Goal: Task Accomplishment & Management: Complete application form

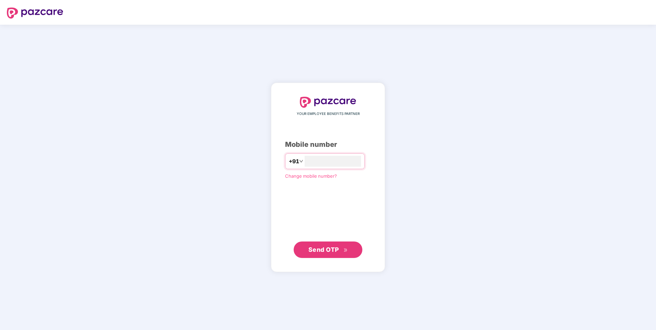
type input "**********"
click at [334, 194] on span "Send OTP" at bounding box center [323, 249] width 31 height 7
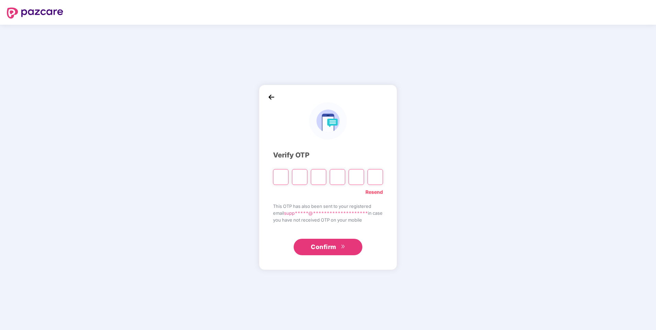
type input "*"
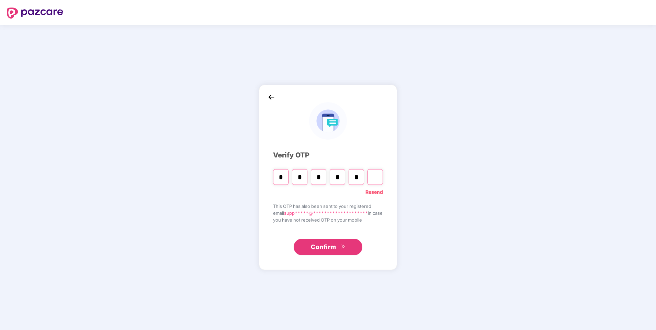
type input "*"
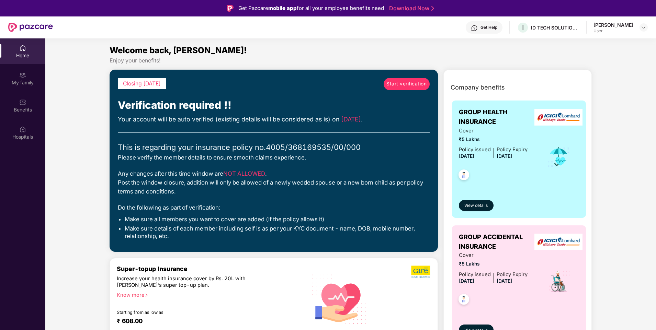
click at [351, 86] on span "Start verification" at bounding box center [406, 84] width 40 height 8
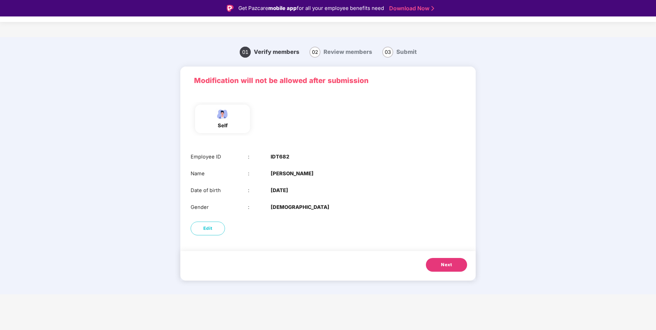
click at [351, 194] on span "Next" at bounding box center [446, 265] width 11 height 7
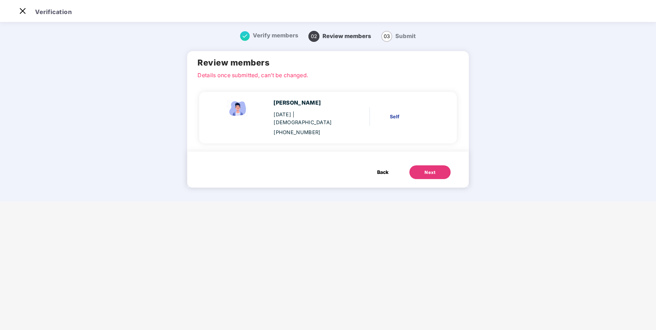
click at [351, 169] on button "Next" at bounding box center [429, 173] width 41 height 14
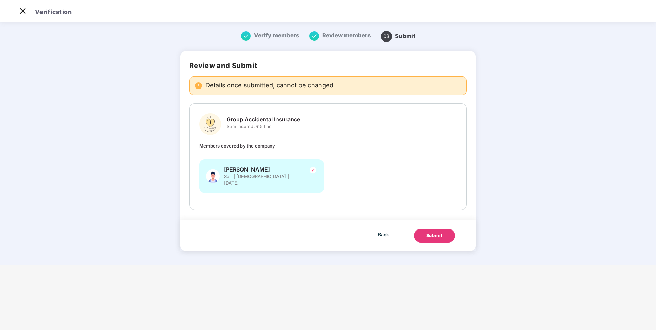
scroll to position [0, 0]
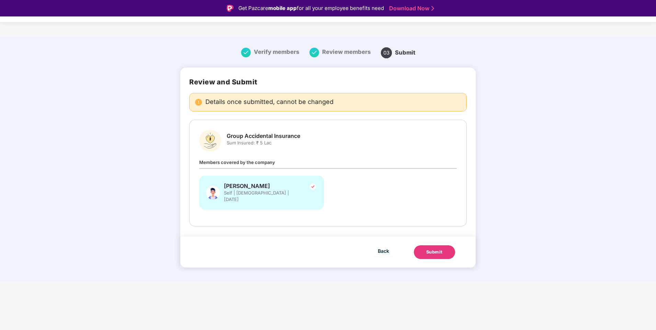
click at [351, 194] on button "Submit" at bounding box center [434, 253] width 41 height 14
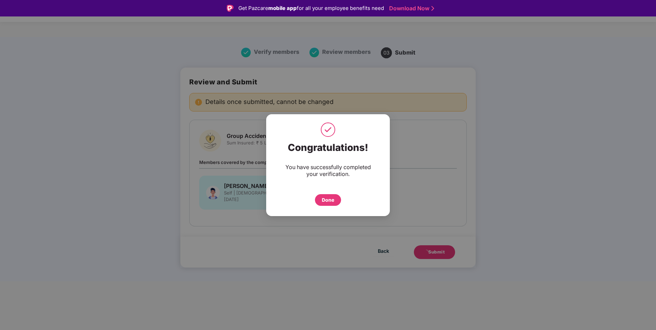
click at [338, 194] on div "Done" at bounding box center [328, 200] width 26 height 12
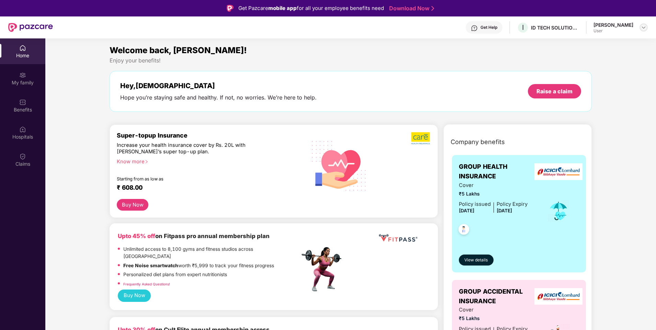
click at [646, 28] on img at bounding box center [643, 27] width 5 height 5
click at [507, 55] on div "Welcome back, [PERSON_NAME]!" at bounding box center [351, 50] width 482 height 13
click at [492, 211] on div at bounding box center [494, 208] width 6 height 15
click at [476, 257] on span "View details" at bounding box center [475, 260] width 23 height 7
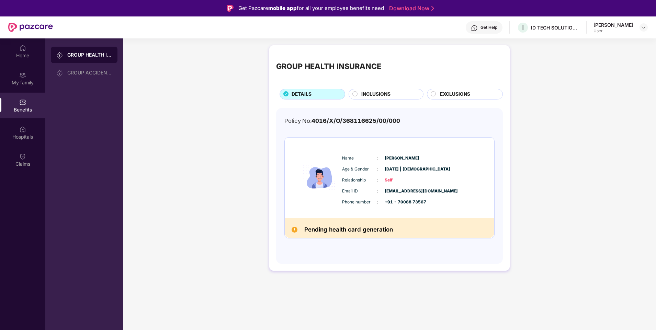
click at [293, 230] on img at bounding box center [295, 230] width 6 height 6
click at [391, 94] on div "INCLUSIONS" at bounding box center [389, 95] width 62 height 9
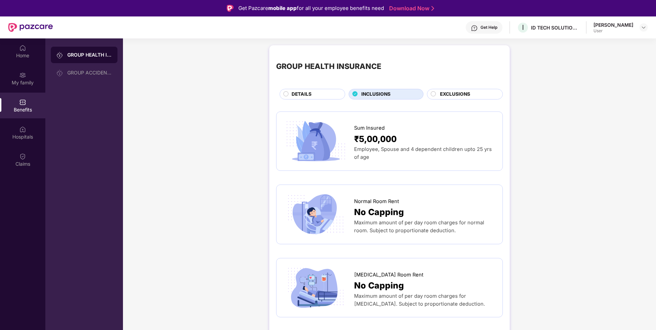
click at [458, 98] on span "EXCLUSIONS" at bounding box center [455, 95] width 30 height 8
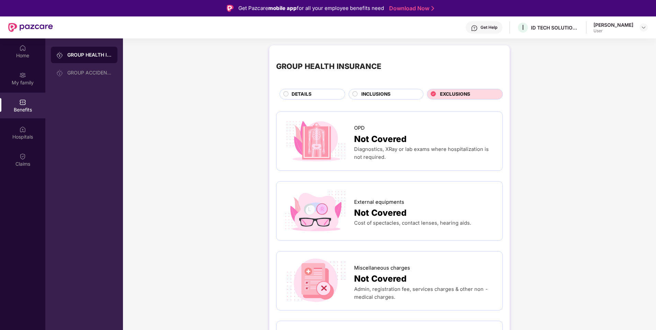
click at [302, 92] on span "DETAILS" at bounding box center [302, 95] width 20 height 8
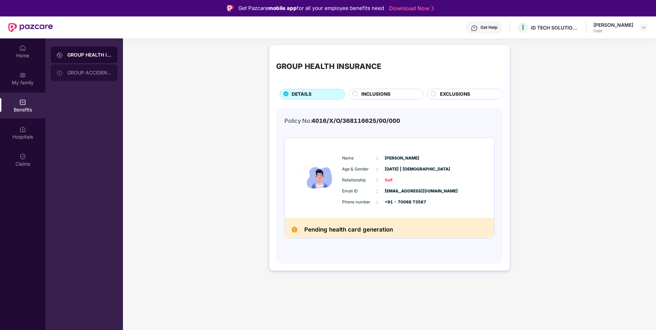
click at [91, 70] on div "GROUP ACCIDENTAL INSURANCE" at bounding box center [89, 72] width 45 height 5
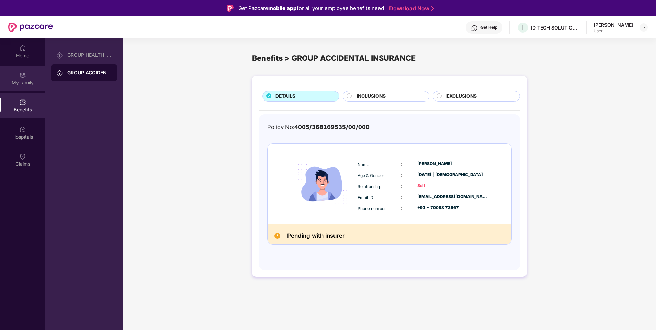
click at [20, 76] on img at bounding box center [22, 75] width 7 height 7
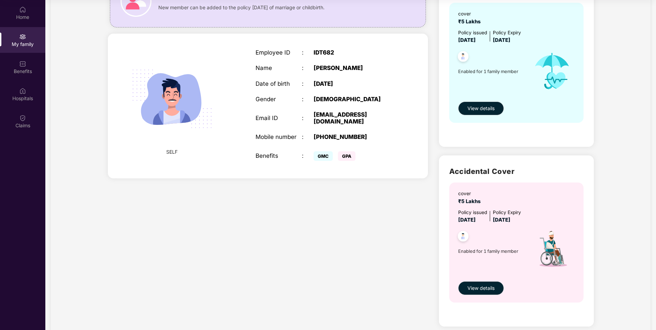
scroll to position [97, 0]
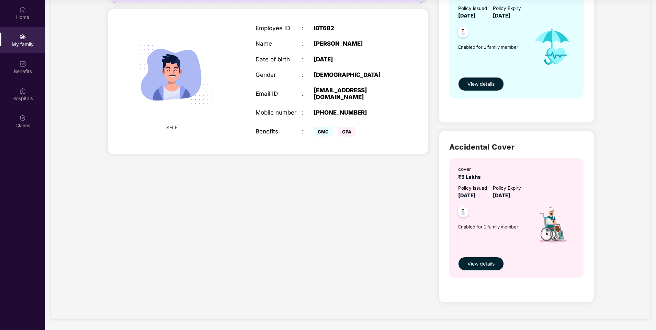
click at [484, 264] on span "View details" at bounding box center [481, 264] width 27 height 8
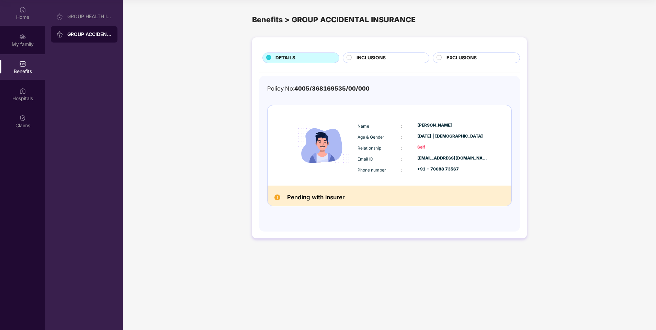
click at [23, 14] on div "Home" at bounding box center [22, 17] width 45 height 7
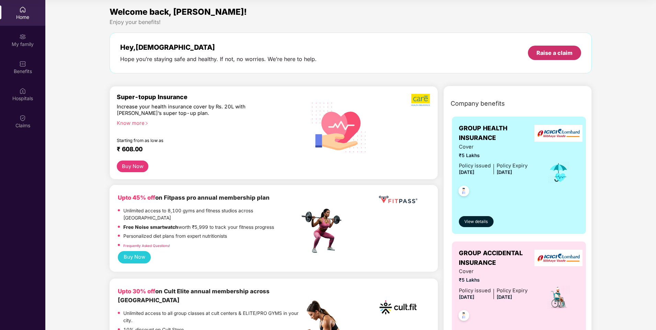
click at [562, 57] on div "Raise a claim" at bounding box center [554, 53] width 53 height 14
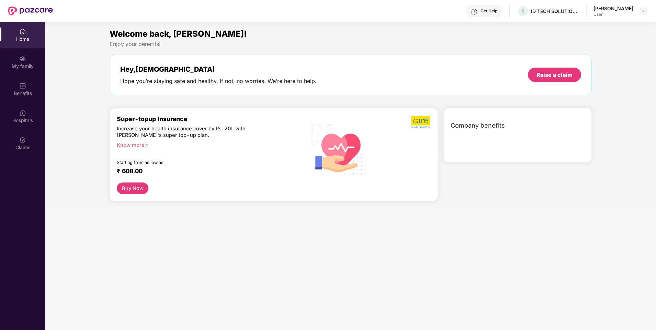
scroll to position [38, 0]
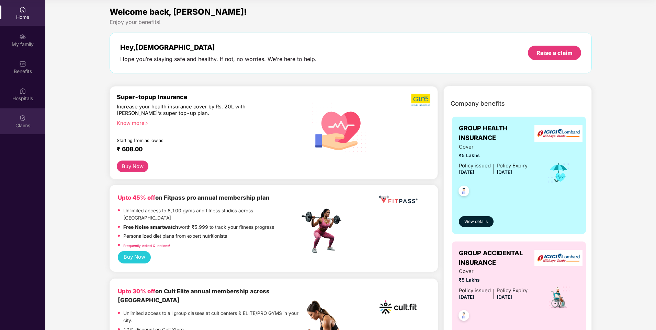
click at [16, 113] on div "Claims" at bounding box center [22, 122] width 45 height 26
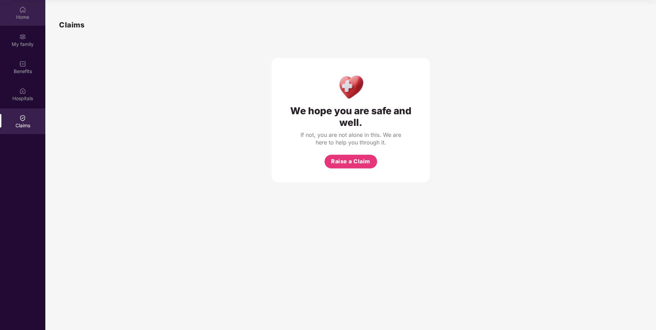
click at [27, 13] on div "Home" at bounding box center [22, 13] width 45 height 26
